Goal: Task Accomplishment & Management: Complete application form

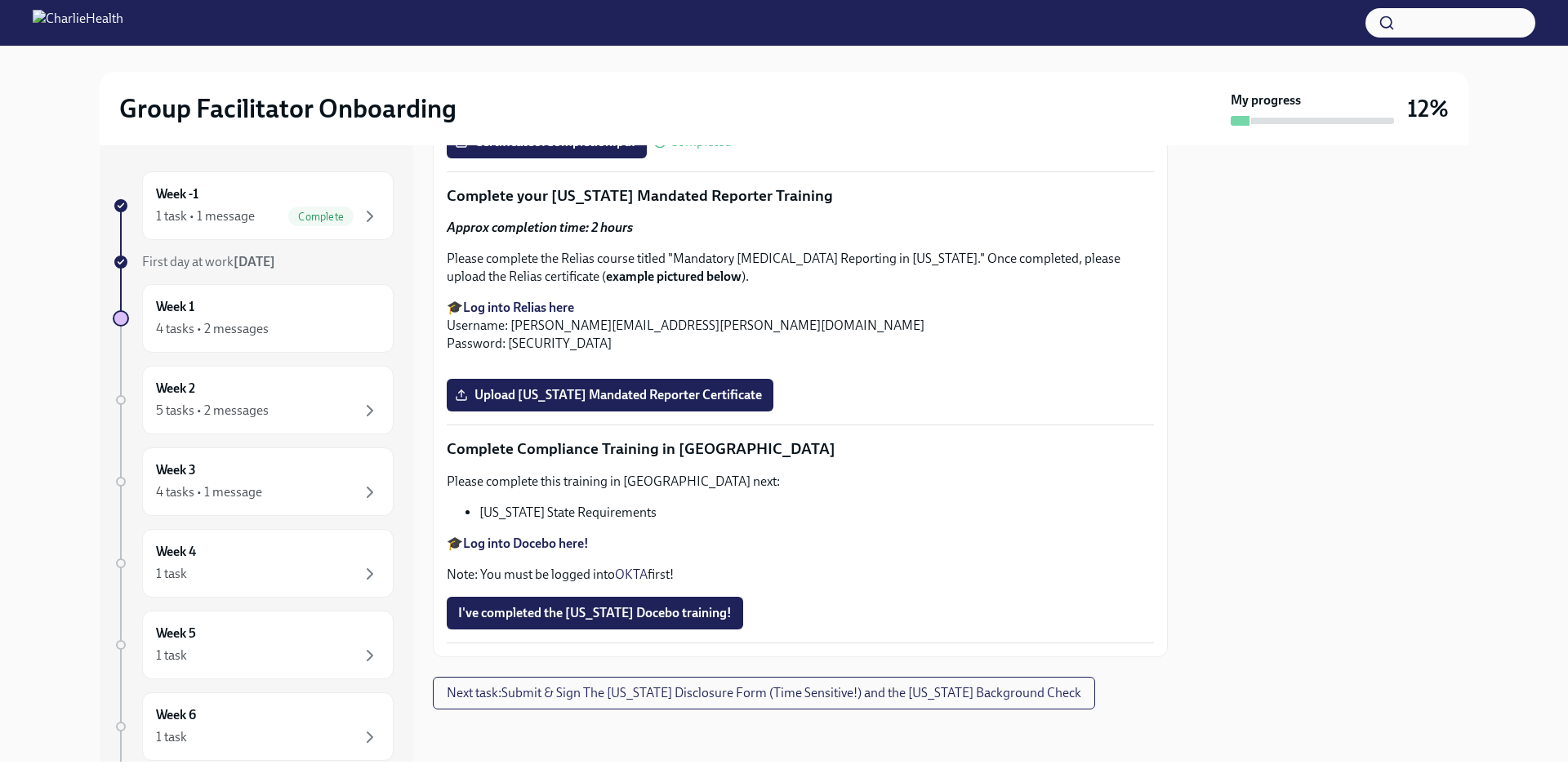
scroll to position [3538, 0]
click at [587, 390] on span "Upload [US_STATE] Mandated Reporter Certificate" at bounding box center [610, 395] width 304 height 17
click at [0, 0] on input "Upload [US_STATE] Mandated Reporter Certificate" at bounding box center [0, 0] width 0 height 0
click at [623, 609] on span "I've completed the [US_STATE] Docebo training!" at bounding box center [595, 614] width 273 height 17
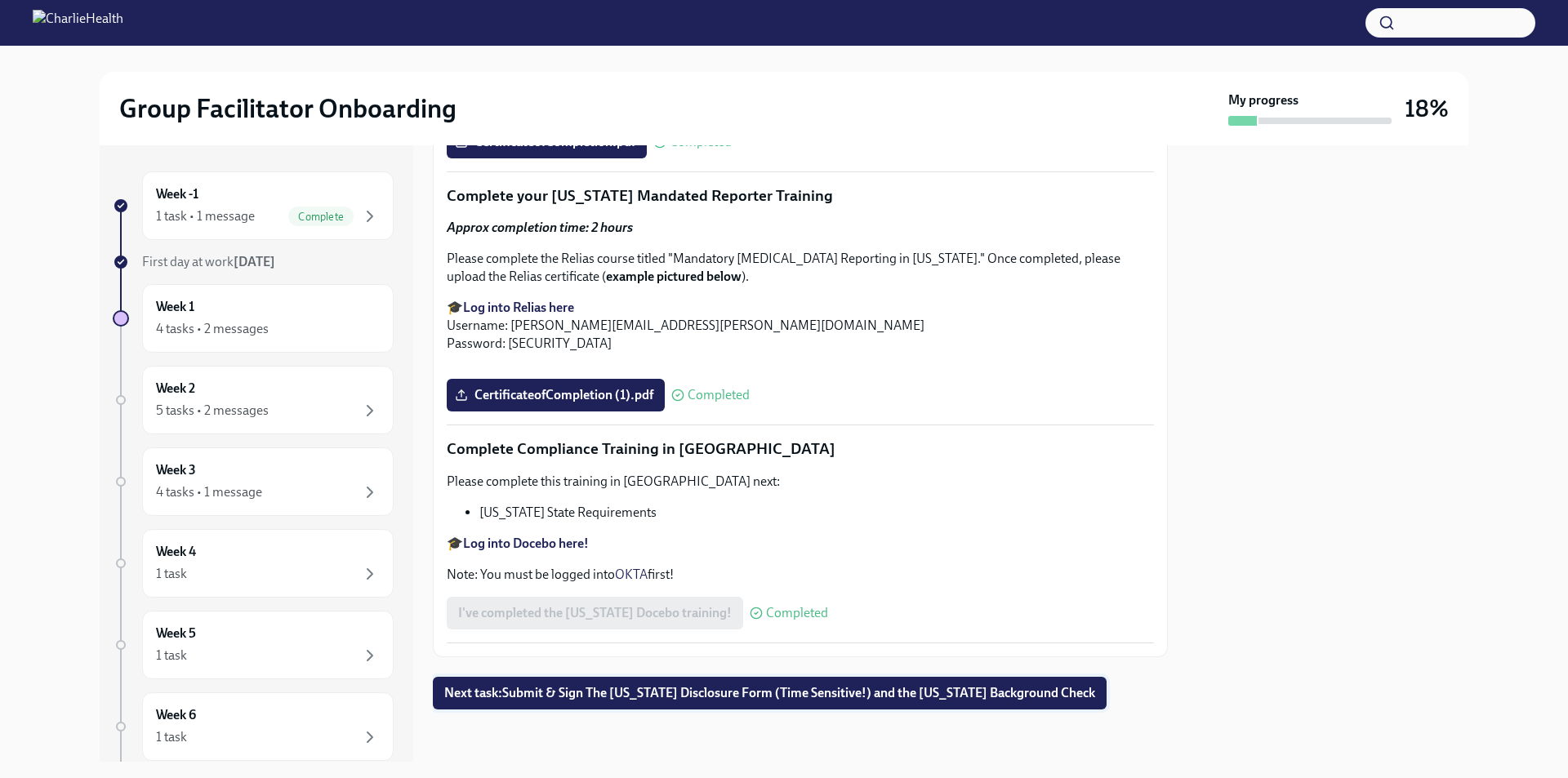
click at [791, 692] on span "Next task : Submit & Sign The [US_STATE] Disclosure Form (Time Sensitive!) and …" at bounding box center [770, 694] width 650 height 17
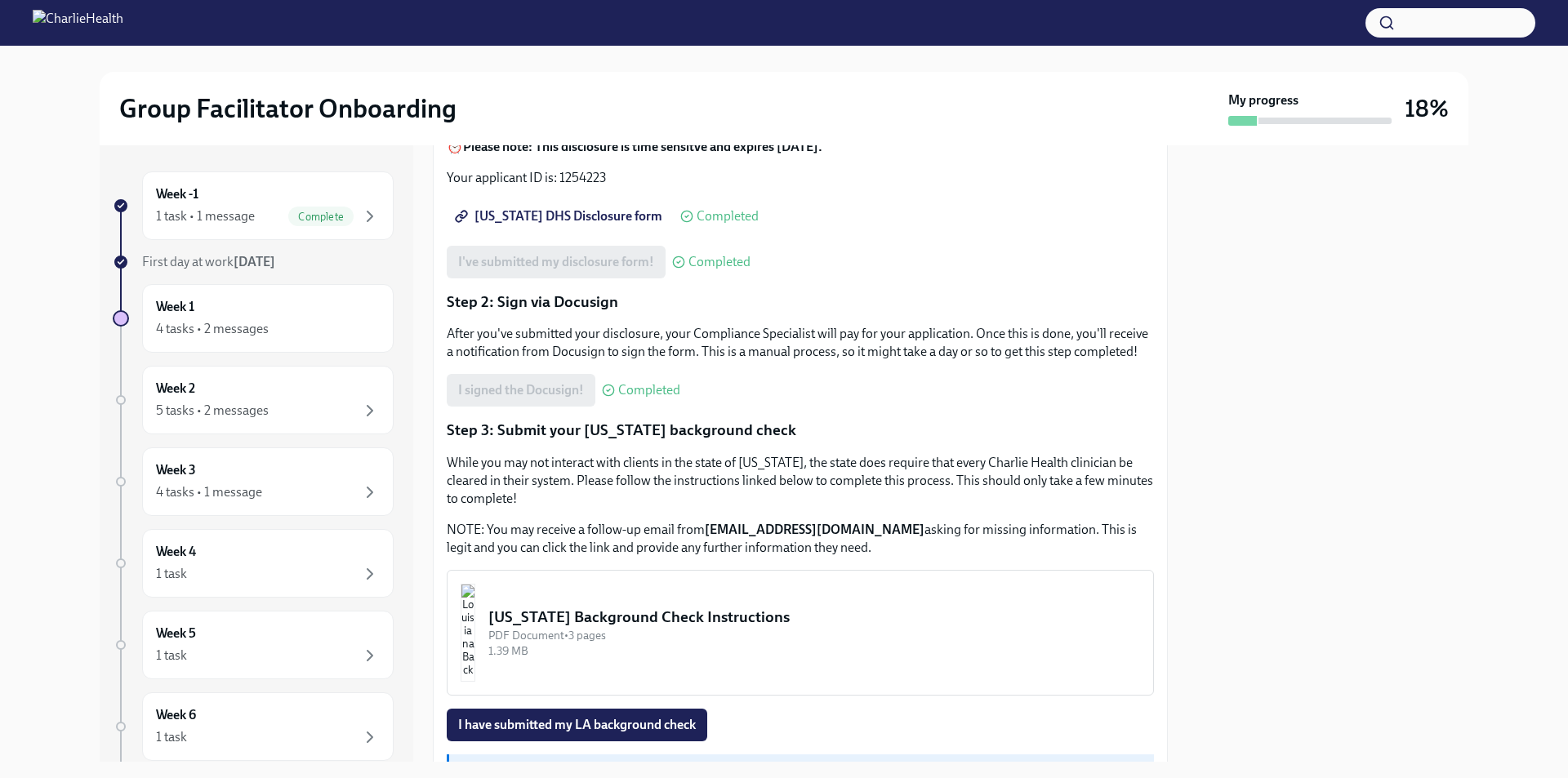
scroll to position [278, 0]
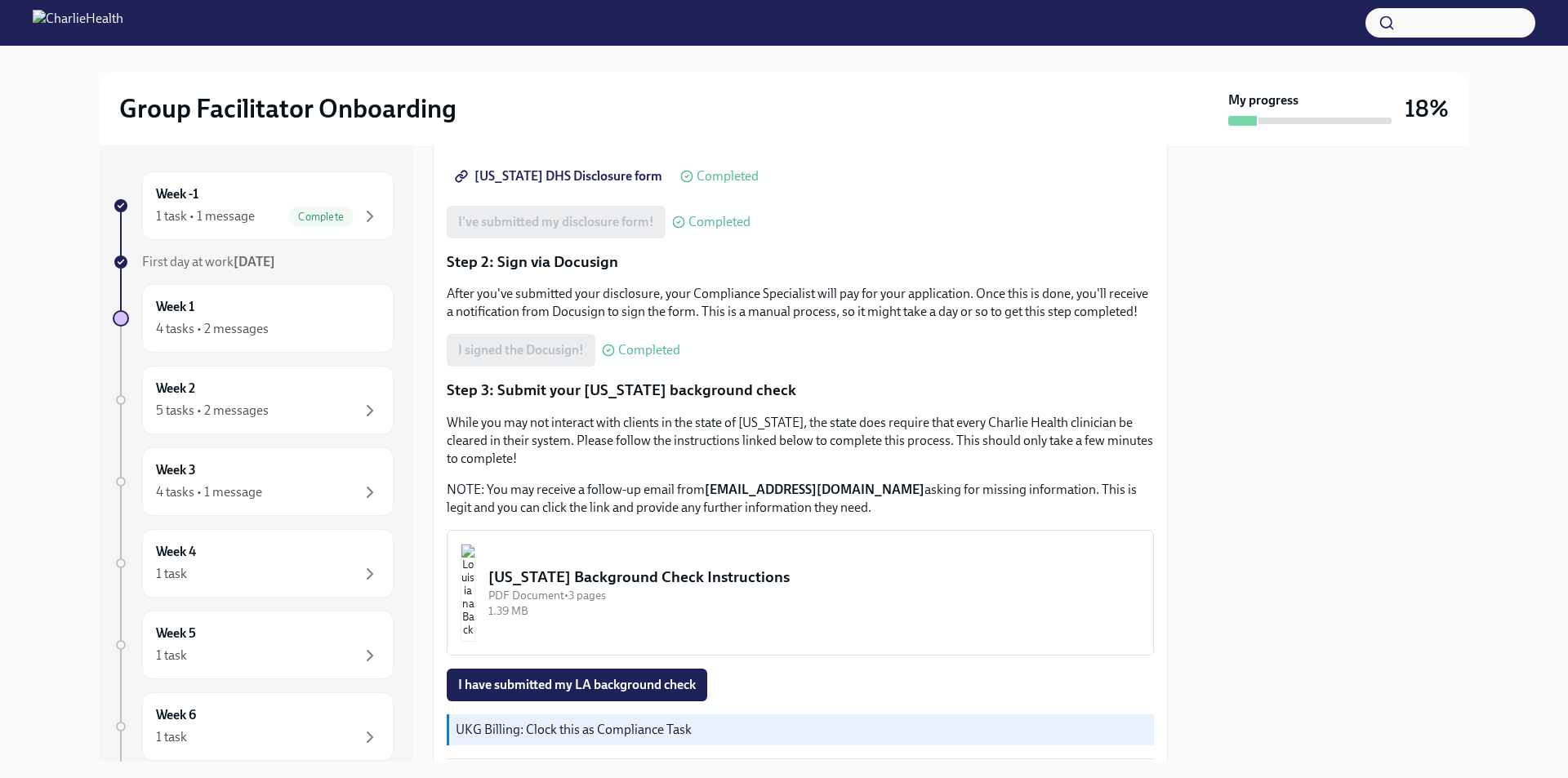
click at [625, 588] on div "[US_STATE] Background Check Instructions" at bounding box center [814, 577] width 651 height 21
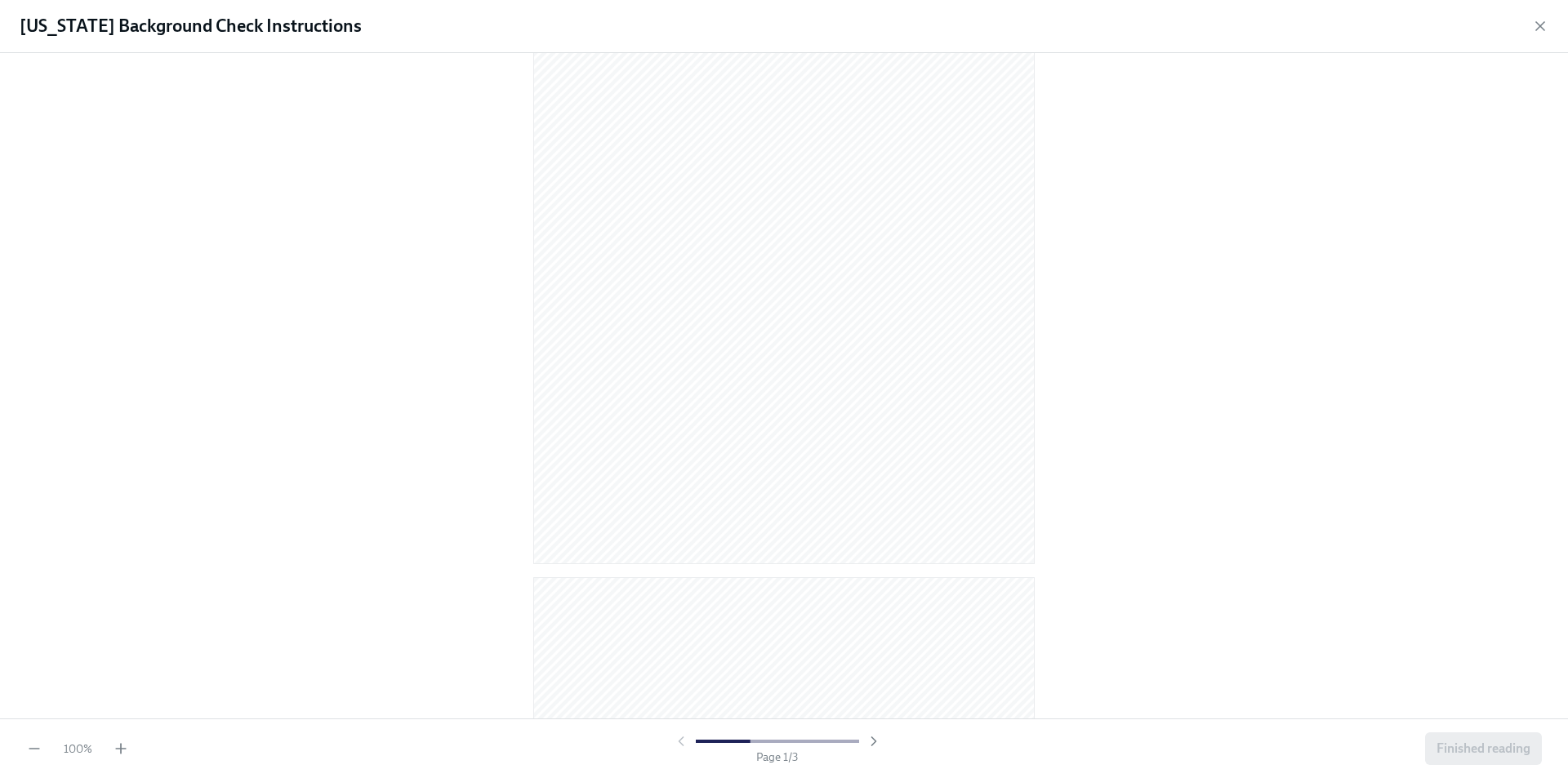
scroll to position [0, 0]
click at [866, 748] on icon "button" at bounding box center [874, 742] width 17 height 17
click at [868, 745] on icon "button" at bounding box center [874, 742] width 17 height 17
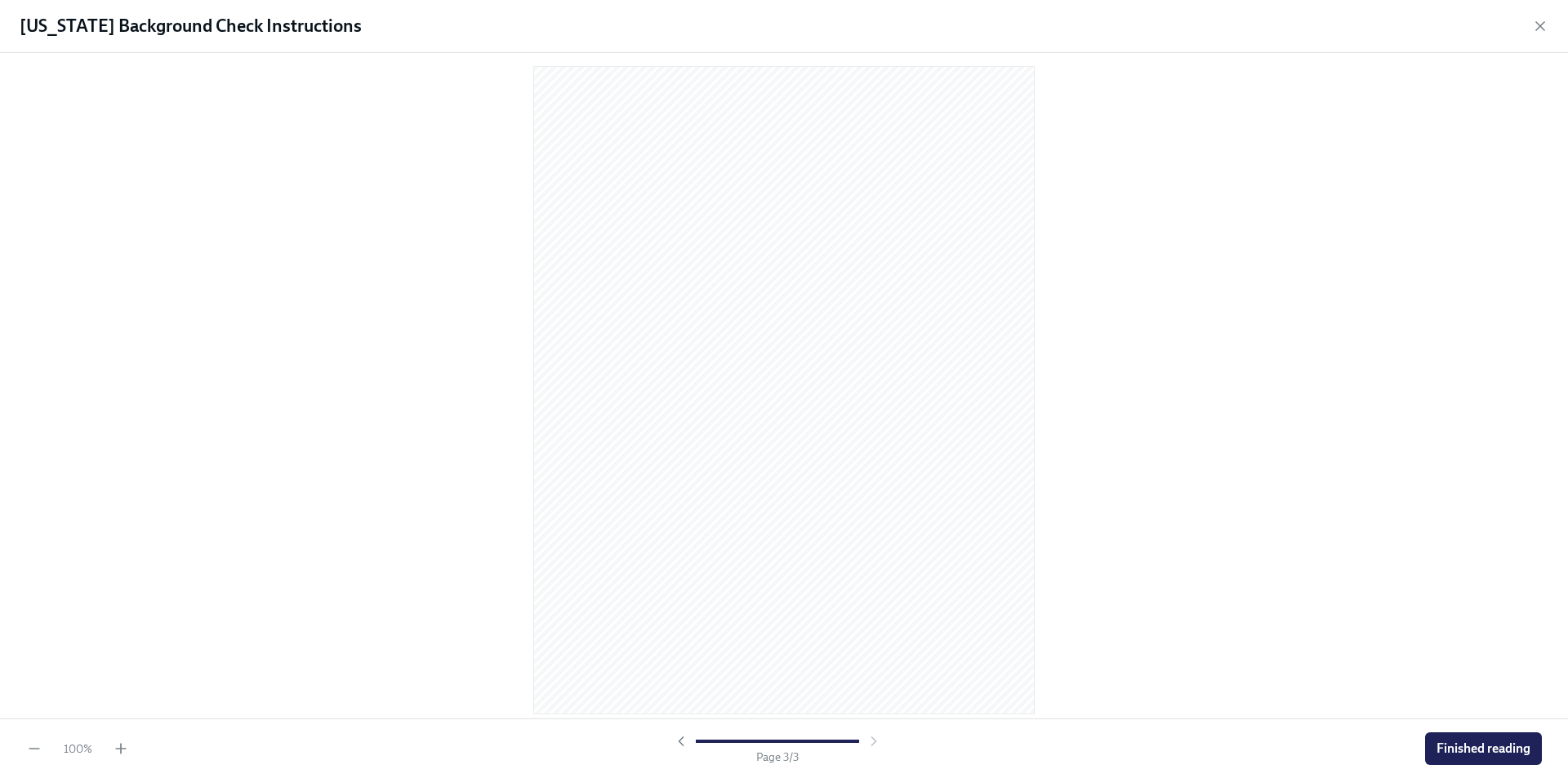
click at [868, 745] on div at bounding box center [777, 742] width 209 height 17
click at [664, 740] on div "Page 3 / 3" at bounding box center [777, 749] width 1283 height 31
drag, startPoint x: 1029, startPoint y: 280, endPoint x: 1086, endPoint y: 172, distance: 122.1
click at [1085, 173] on div at bounding box center [784, 385] width 1568 height 665
drag, startPoint x: 1270, startPoint y: 67, endPoint x: 1468, endPoint y: 18, distance: 204.0
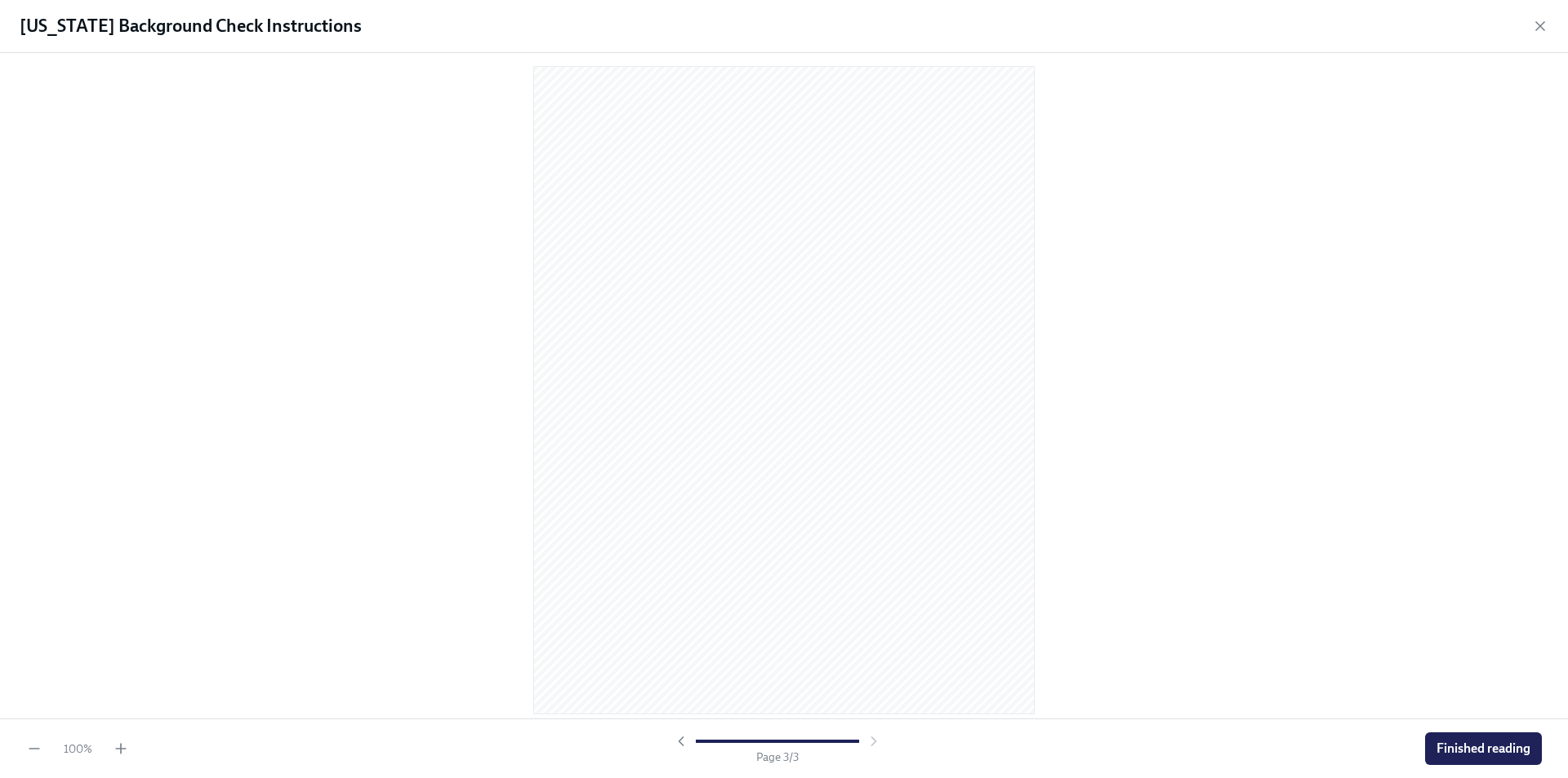
click at [1273, 66] on div at bounding box center [784, 385] width 1568 height 665
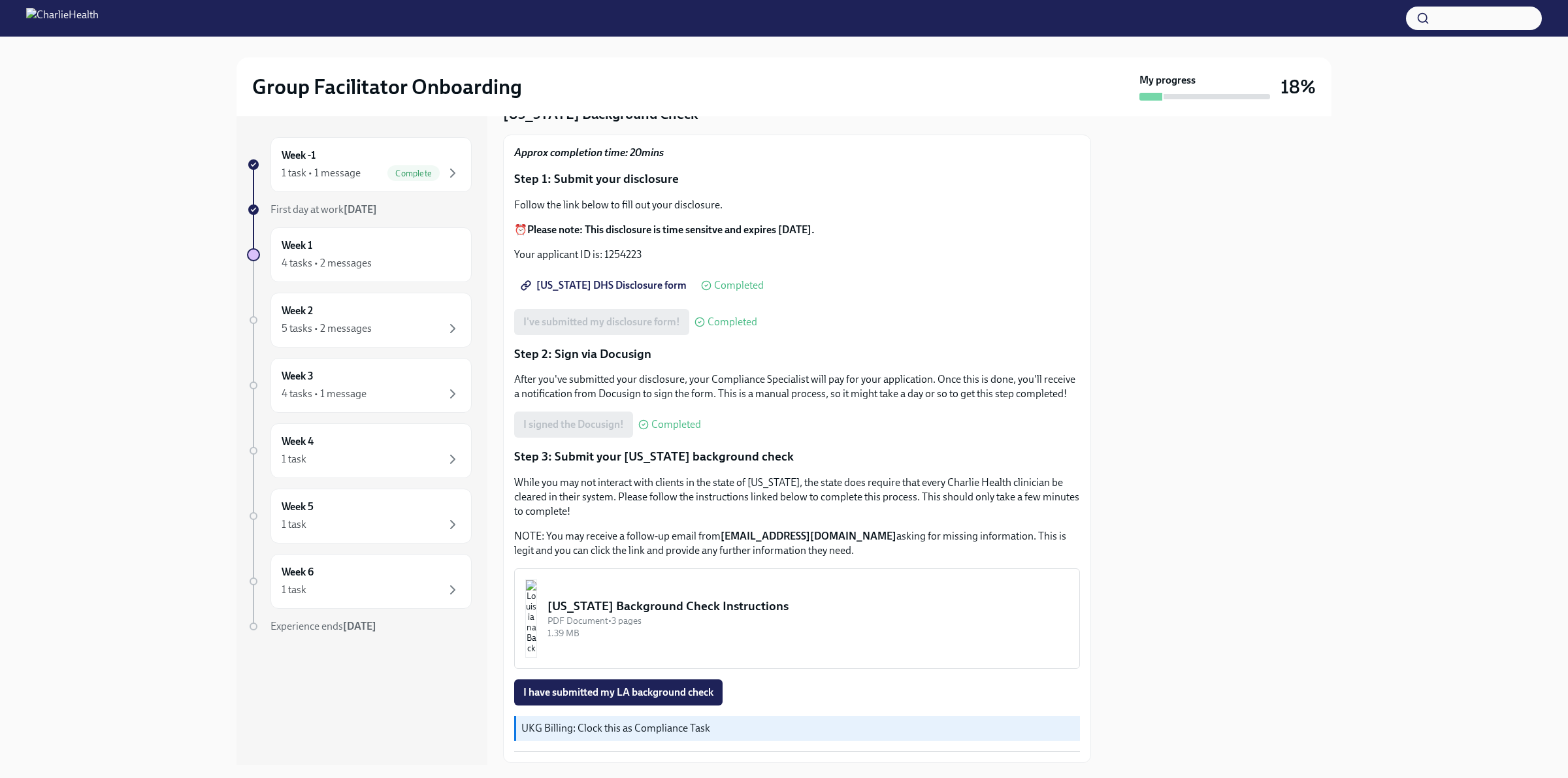
scroll to position [132, 0]
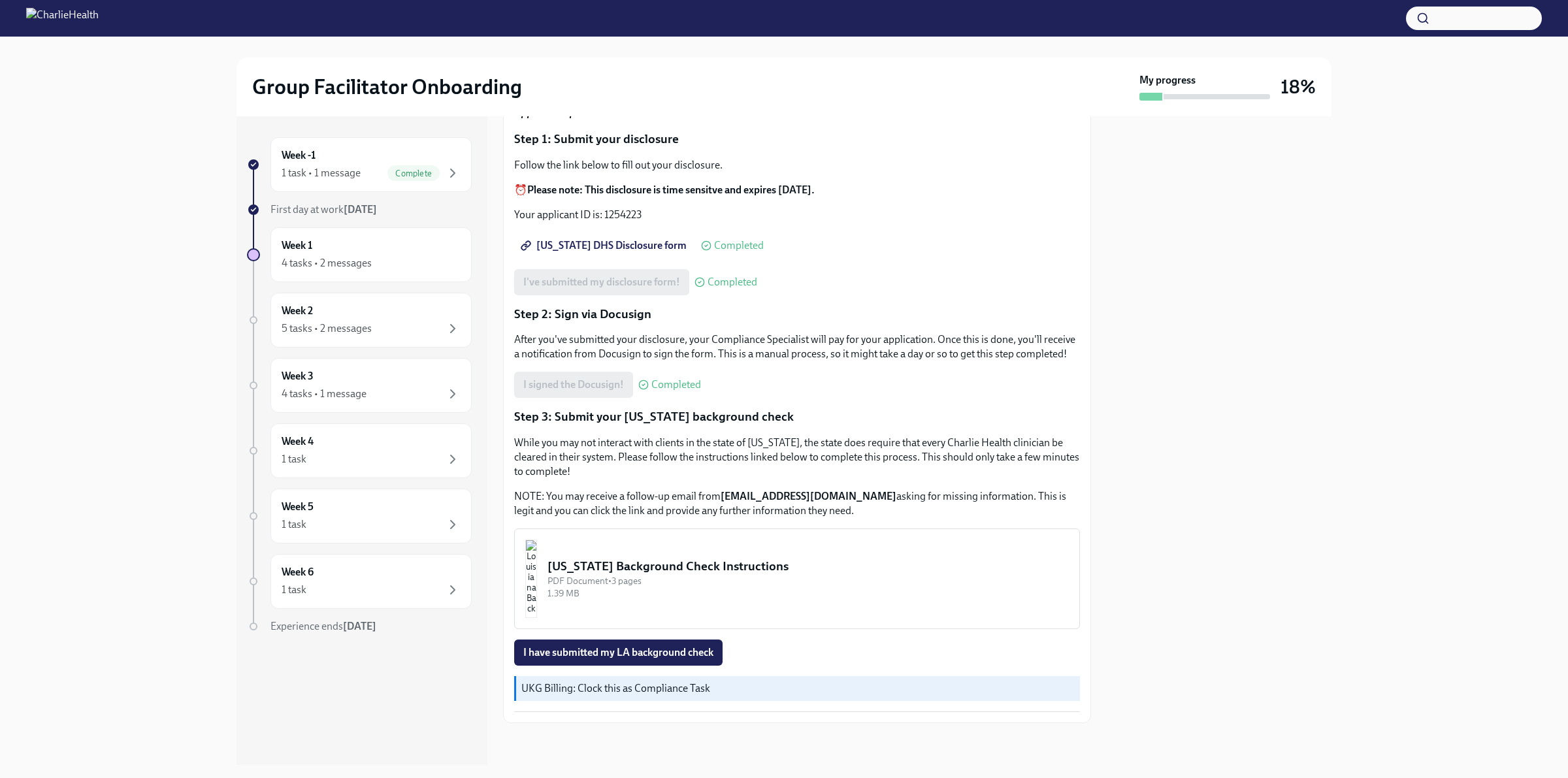
click at [608, 565] on div "[US_STATE] Background Check Instructions" at bounding box center [808, 566] width 521 height 17
click at [624, 566] on div "[US_STATE] Background Check Instructions" at bounding box center [808, 566] width 521 height 17
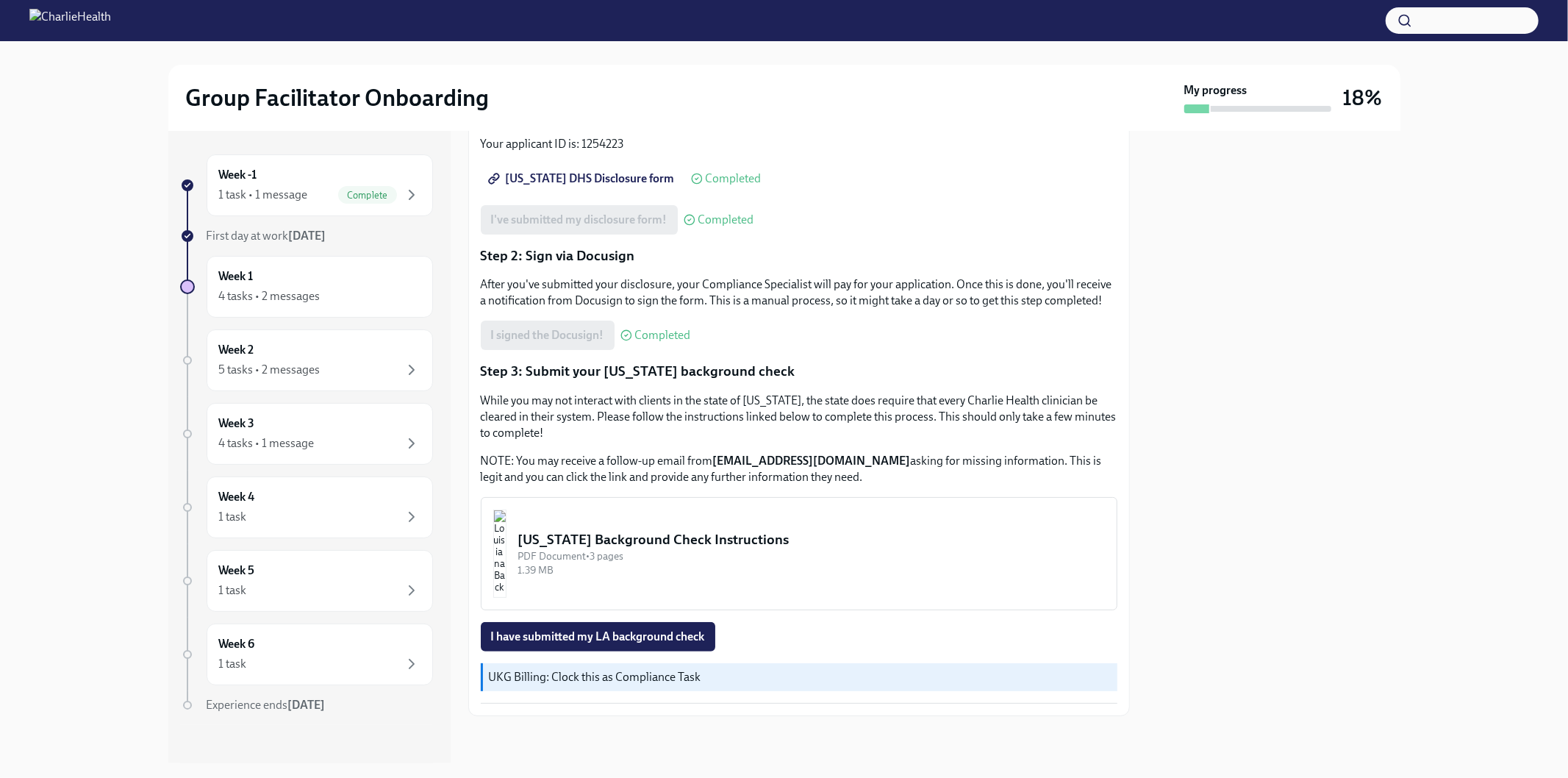
scroll to position [245, 0]
click at [621, 541] on div "[US_STATE] Background Check Instructions" at bounding box center [811, 539] width 586 height 19
click at [581, 538] on div "[US_STATE] Background Check Instructions" at bounding box center [811, 539] width 586 height 19
click at [571, 552] on button "[US_STATE] Background Check Instructions PDF Document • 3 pages 1.39 MB" at bounding box center [799, 553] width 636 height 113
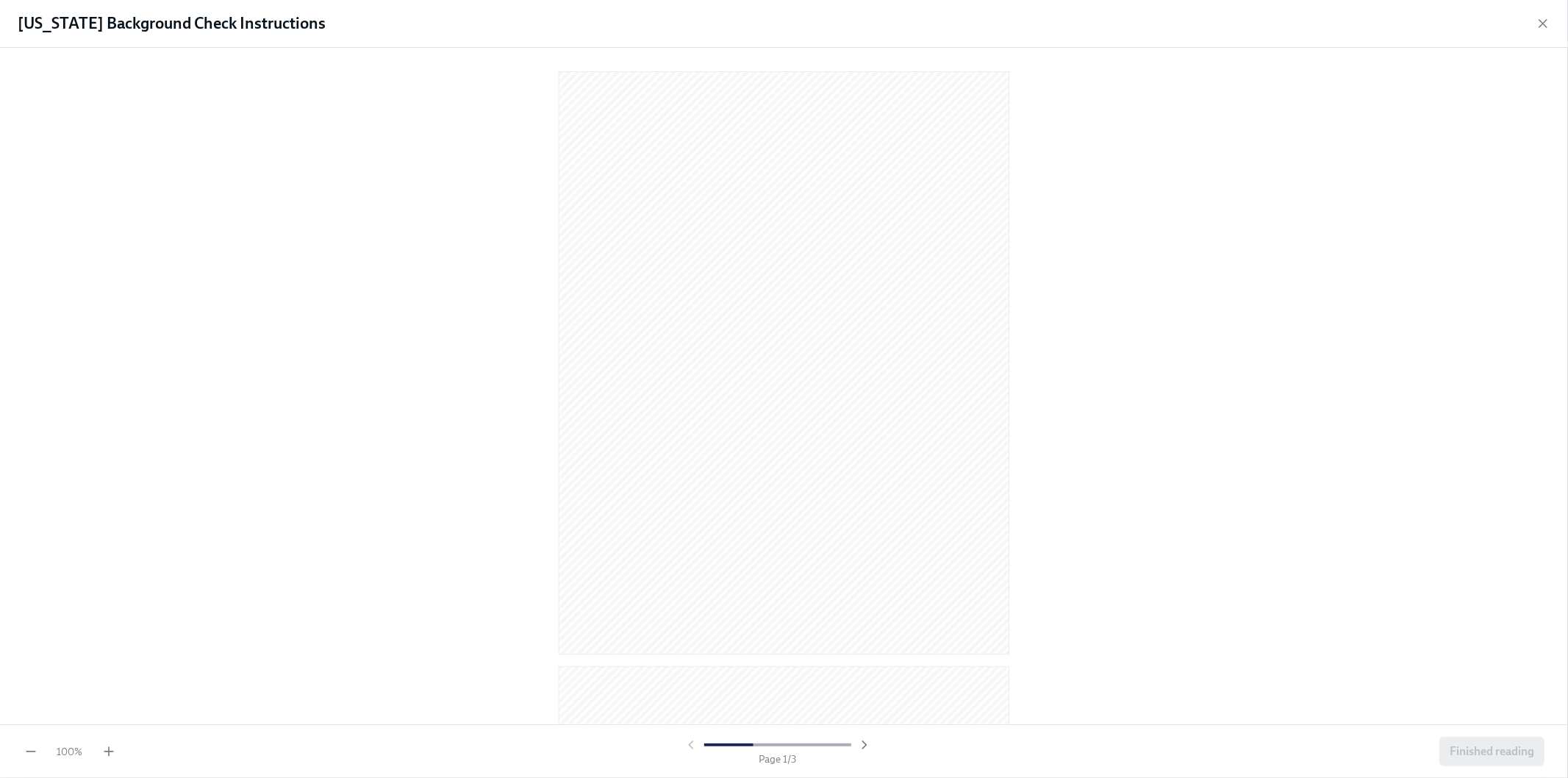
click at [1099, 114] on div at bounding box center [784, 384] width 1521 height 647
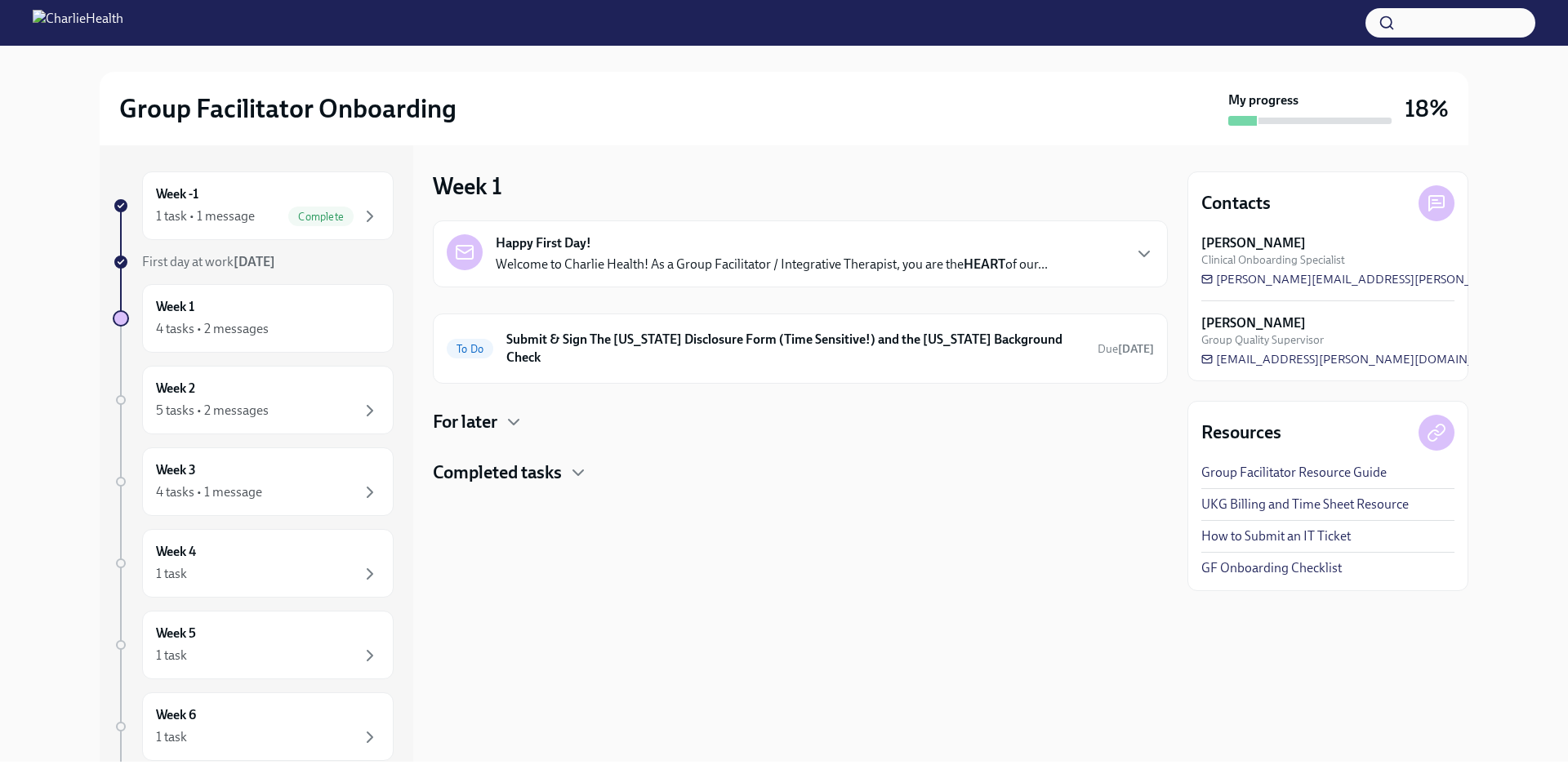
click at [870, 272] on p "Welcome to Charlie Health! As a Group Facilitator / Integrative Therapist, you …" at bounding box center [771, 264] width 552 height 18
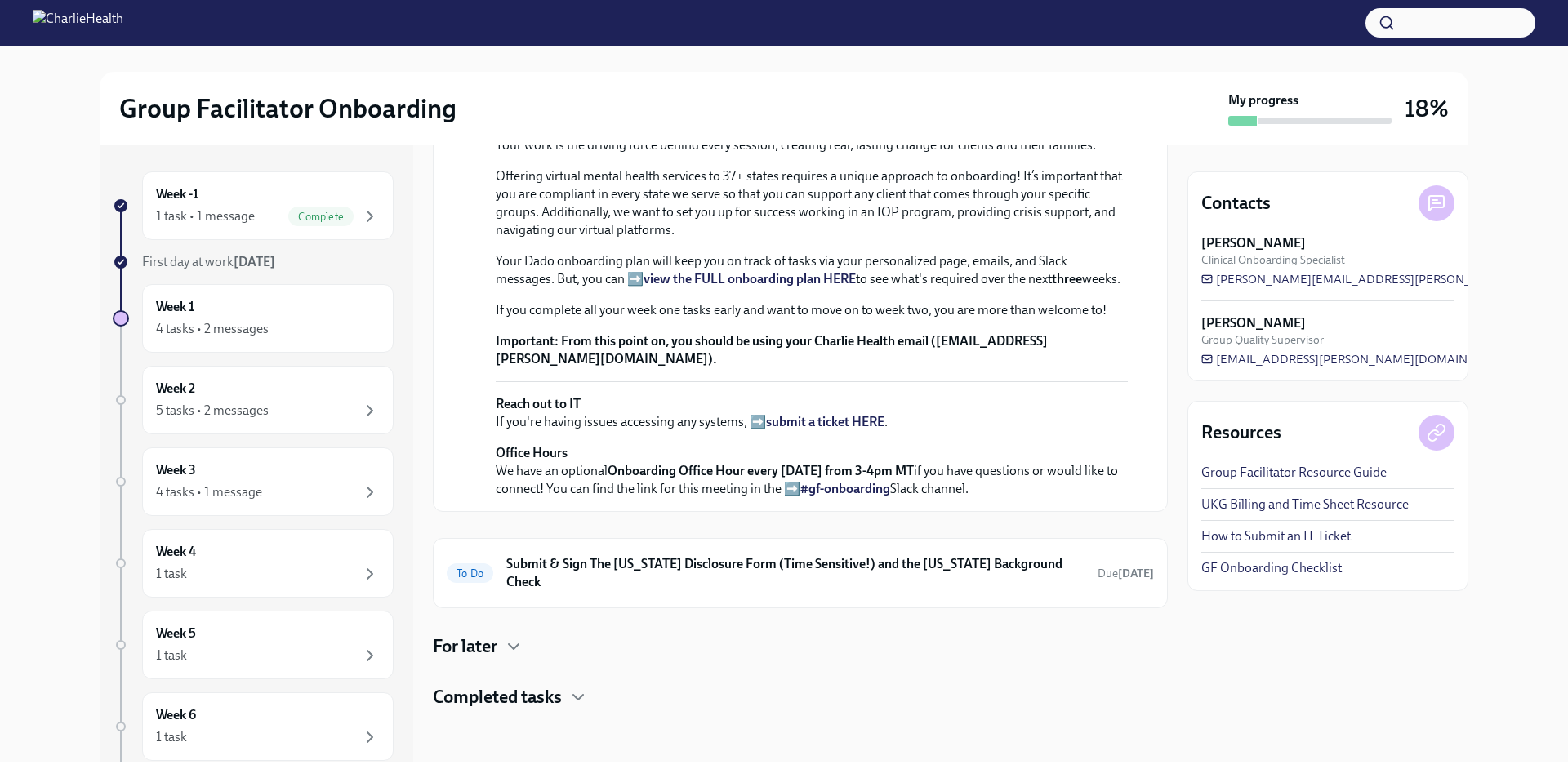
scroll to position [481, 0]
click at [759, 581] on h6 "Submit & Sign The [US_STATE] Disclosure Form (Time Sensitive!) and the [US_STAT…" at bounding box center [796, 573] width 578 height 36
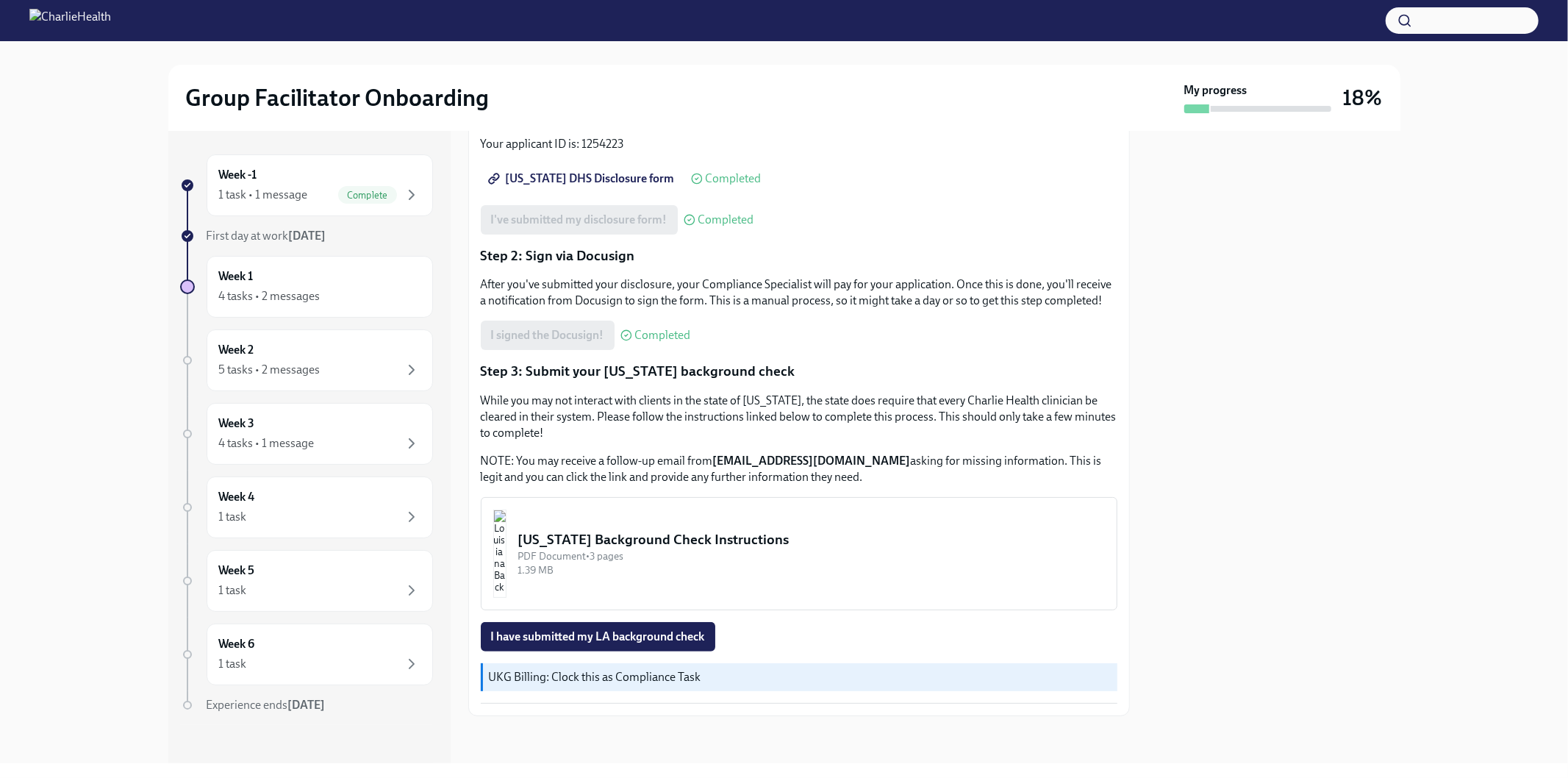
scroll to position [245, 0]
click at [620, 640] on span "I have submitted my LA background check" at bounding box center [597, 637] width 214 height 15
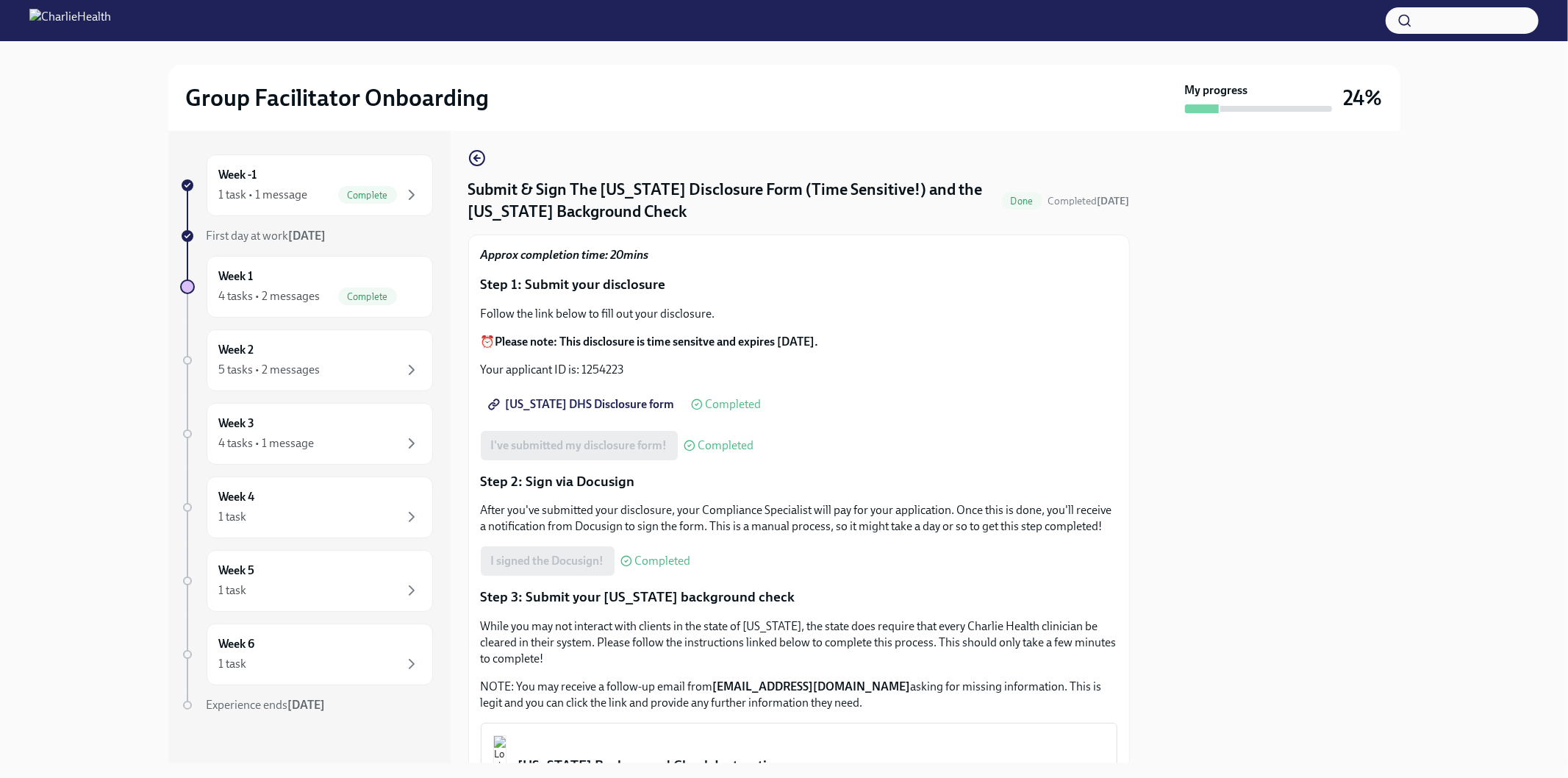
scroll to position [0, 0]
